Goal: Find specific page/section: Find specific page/section

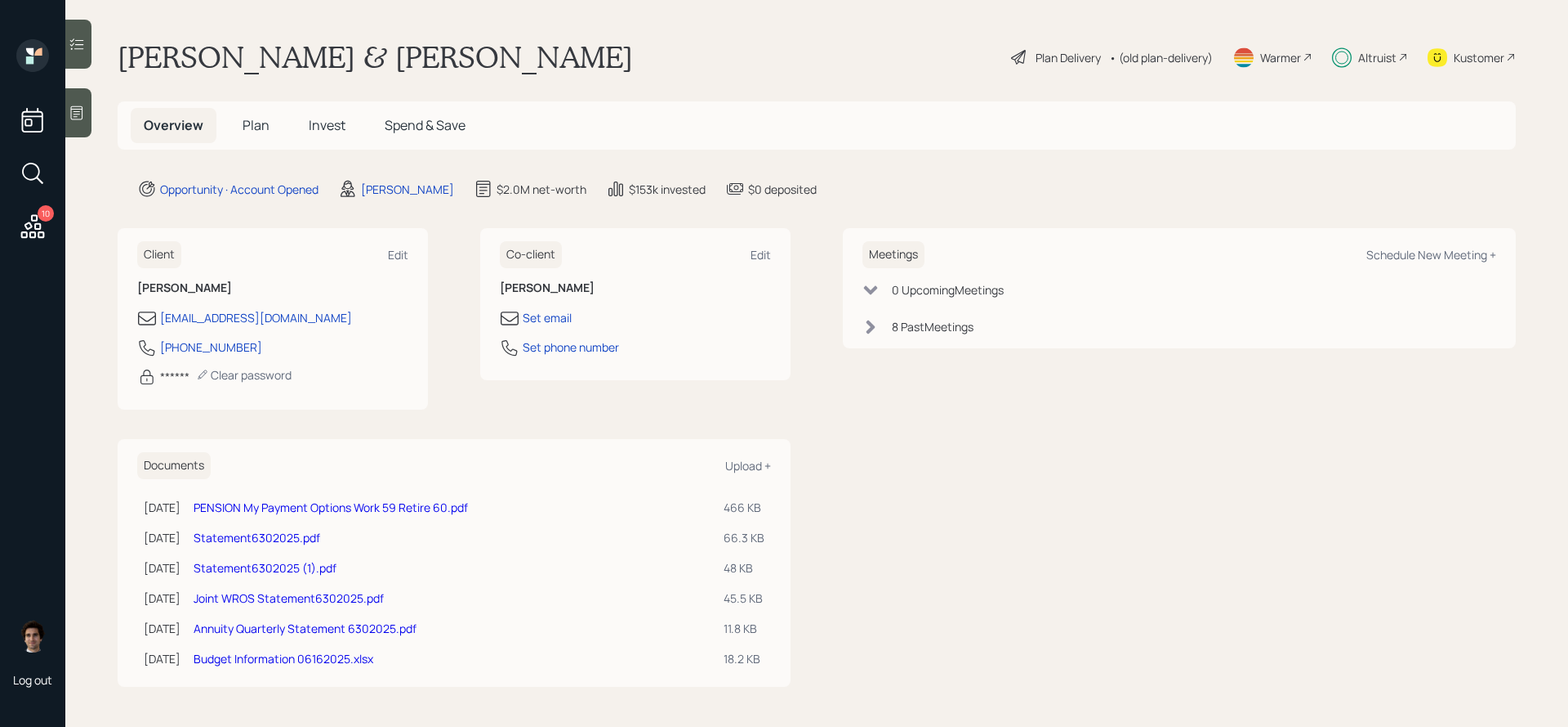
click at [1397, 44] on div "Altruist" at bounding box center [1370, 57] width 76 height 36
